Goal: Task Accomplishment & Management: Manage account settings

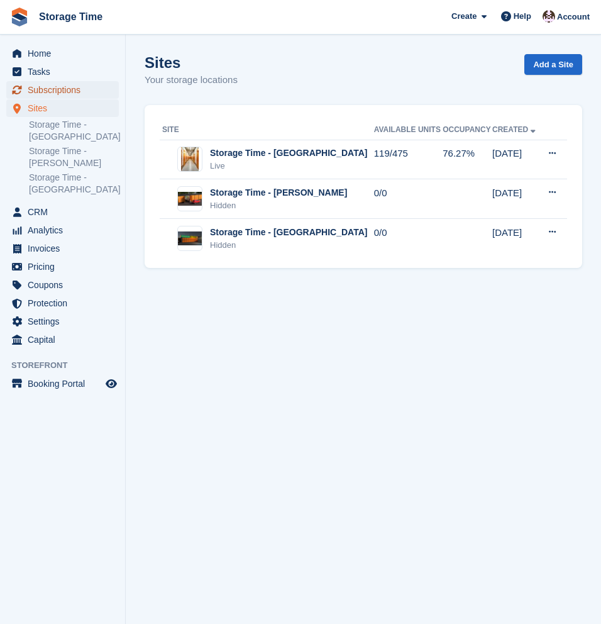
click at [58, 88] on span "Subscriptions" at bounding box center [65, 90] width 75 height 18
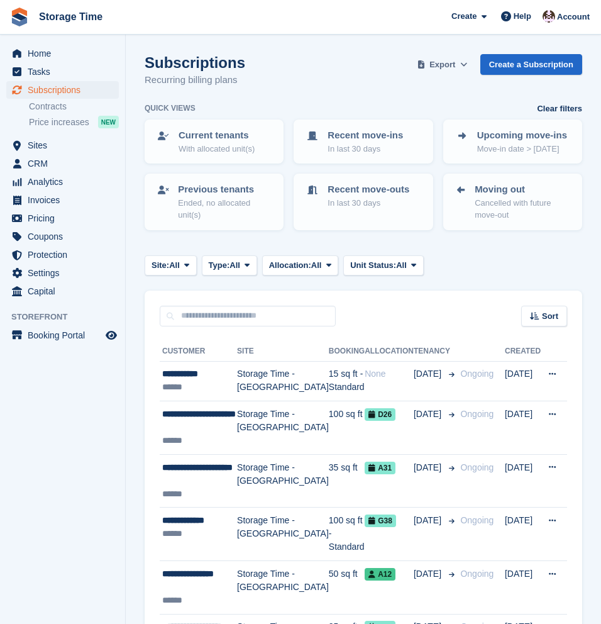
click at [453, 62] on span "Export" at bounding box center [443, 64] width 26 height 13
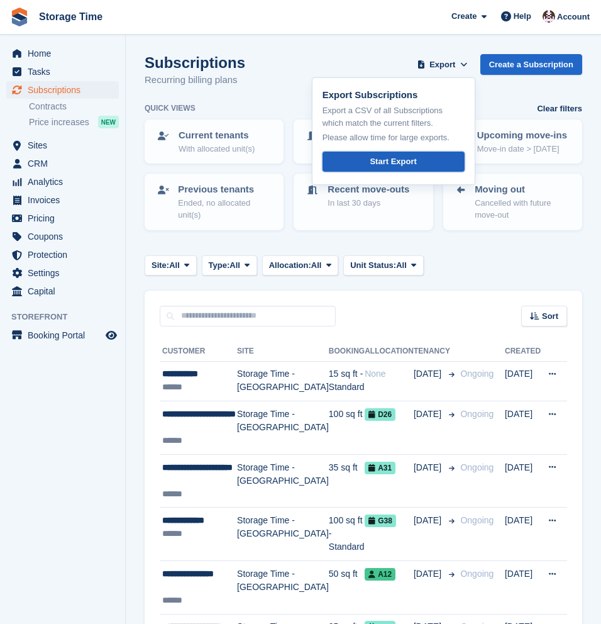
click at [399, 170] on link "Start Export" at bounding box center [394, 162] width 142 height 21
click at [326, 70] on div "Subscriptions Recurring billing plans Export Export Subscriptions Export a CSV …" at bounding box center [364, 78] width 438 height 48
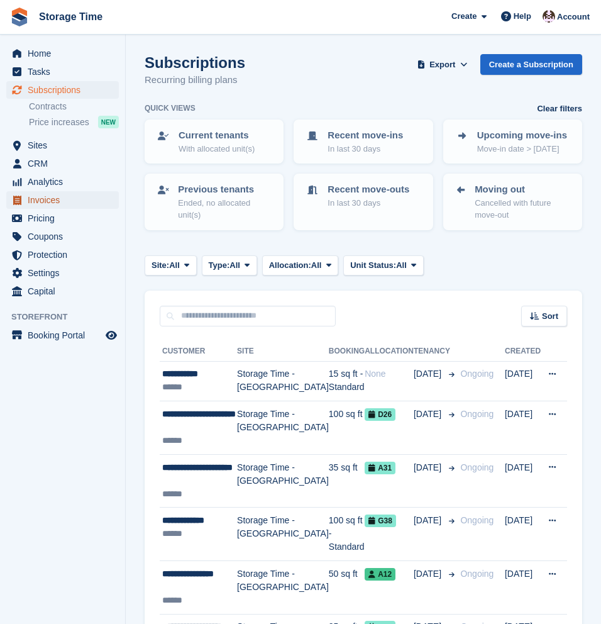
click at [46, 202] on span "Invoices" at bounding box center [65, 200] width 75 height 18
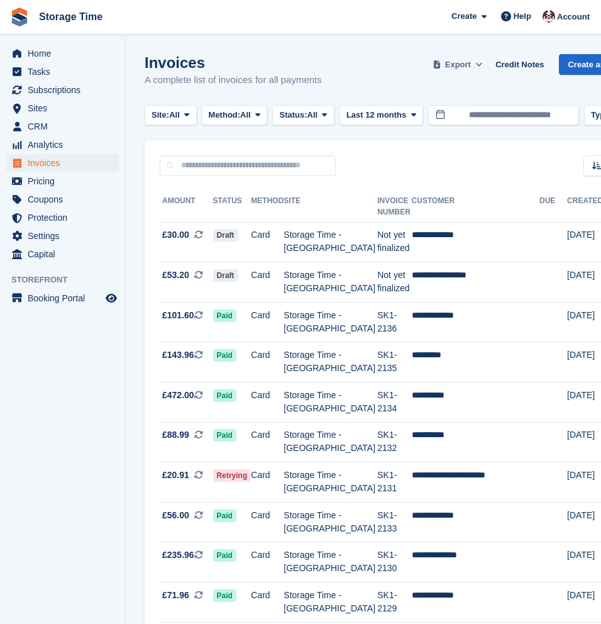
click at [485, 66] on button "Export" at bounding box center [457, 64] width 55 height 21
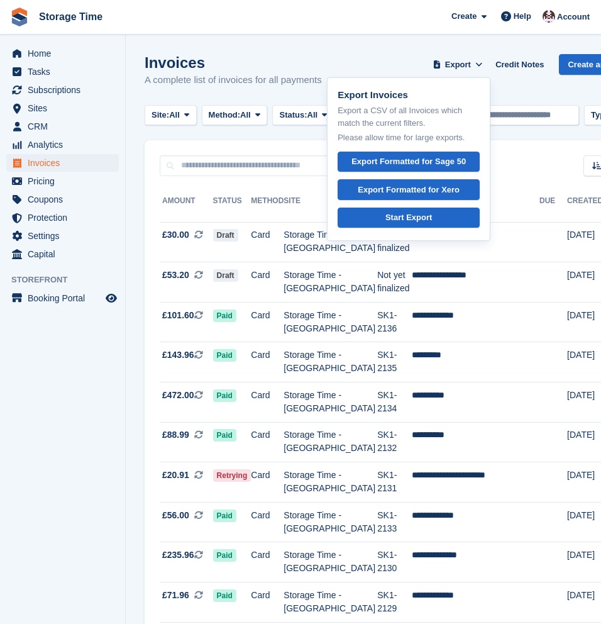
click at [356, 67] on div "Invoices A complete list of invoices for all payments Export Export Invoices Ex…" at bounding box center [395, 78] width 500 height 48
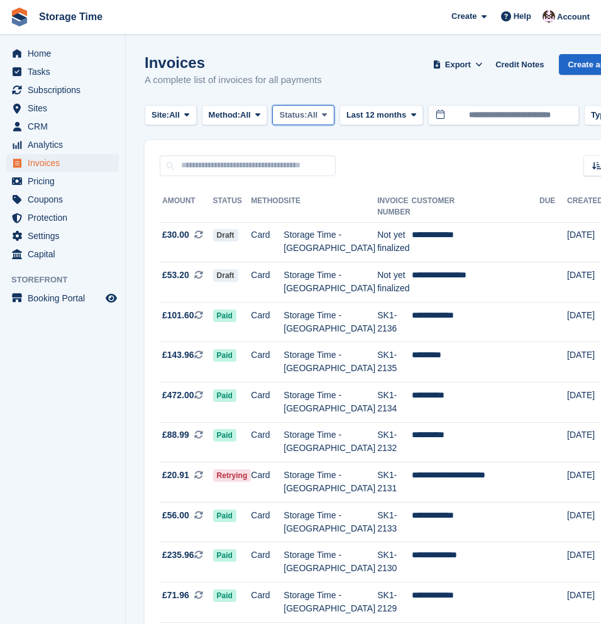
click at [318, 114] on span "All" at bounding box center [313, 115] width 11 height 13
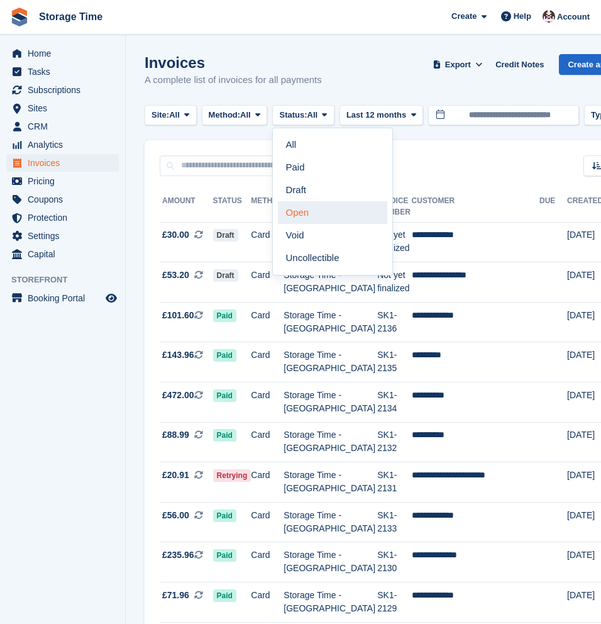
click at [330, 210] on link "Open" at bounding box center [332, 212] width 109 height 23
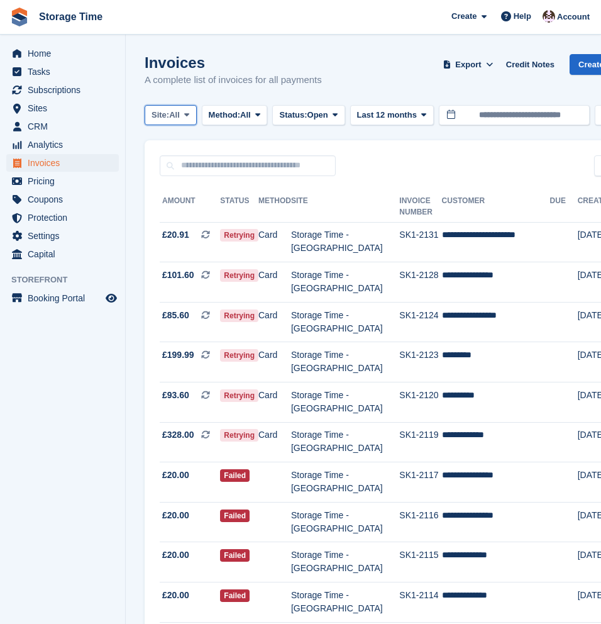
click at [186, 120] on button "Site: All" at bounding box center [171, 115] width 52 height 21
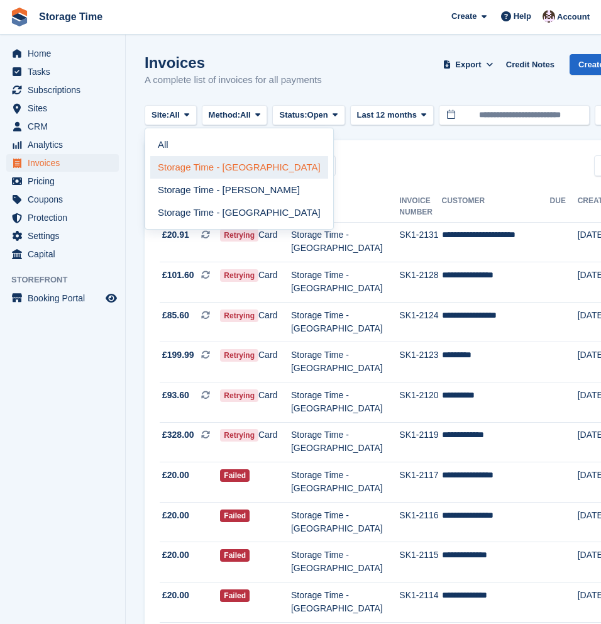
click at [216, 170] on link "Storage Time - [GEOGRAPHIC_DATA]" at bounding box center [239, 167] width 178 height 23
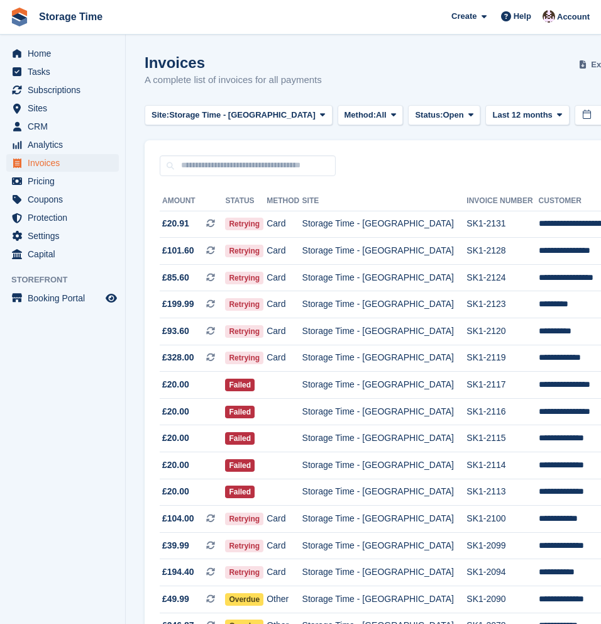
click at [591, 69] on span "Export" at bounding box center [604, 64] width 26 height 13
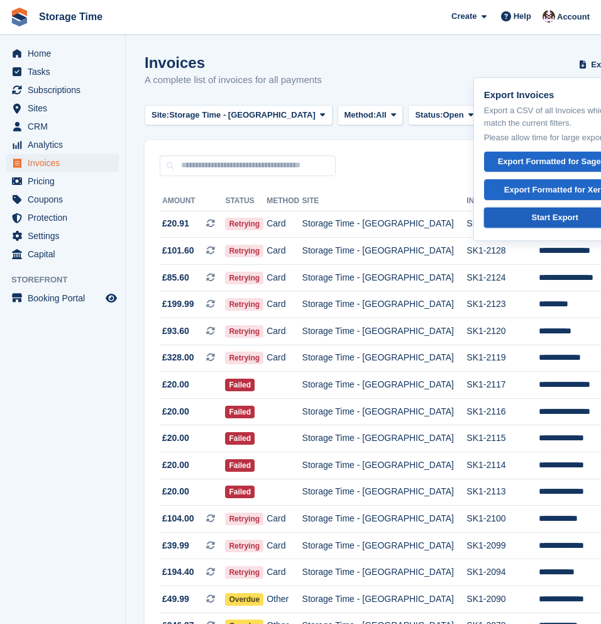
click at [532, 214] on div "Start Export" at bounding box center [555, 217] width 47 height 13
